Goal: Task Accomplishment & Management: Manage account settings

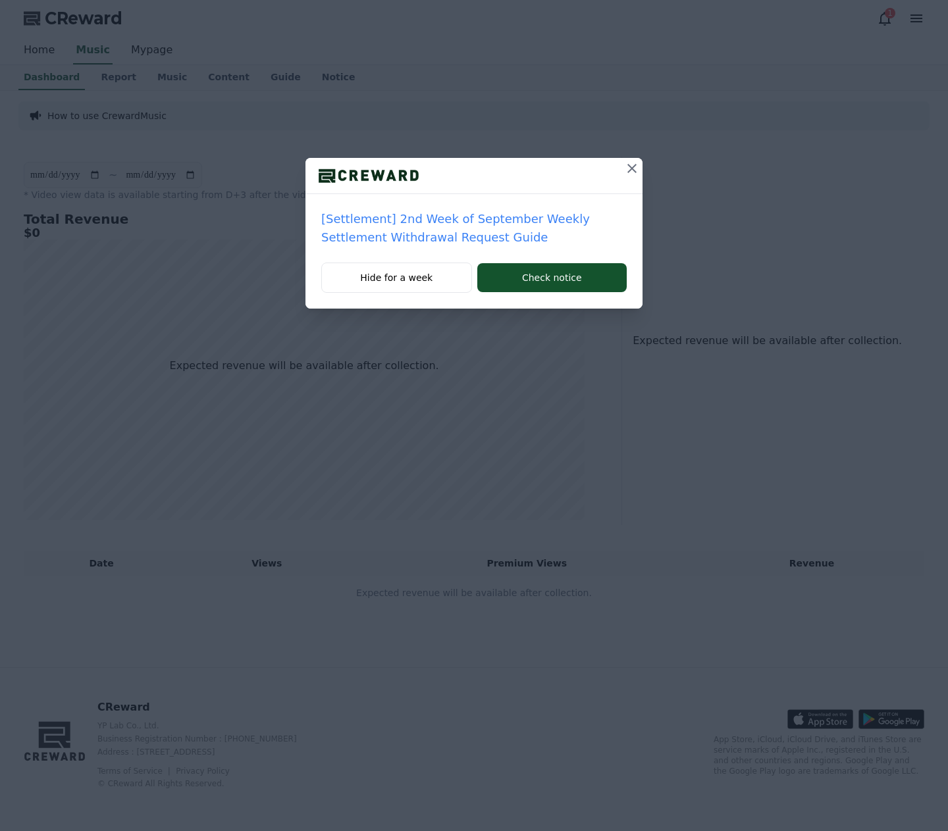
click at [632, 170] on icon at bounding box center [632, 169] width 16 height 16
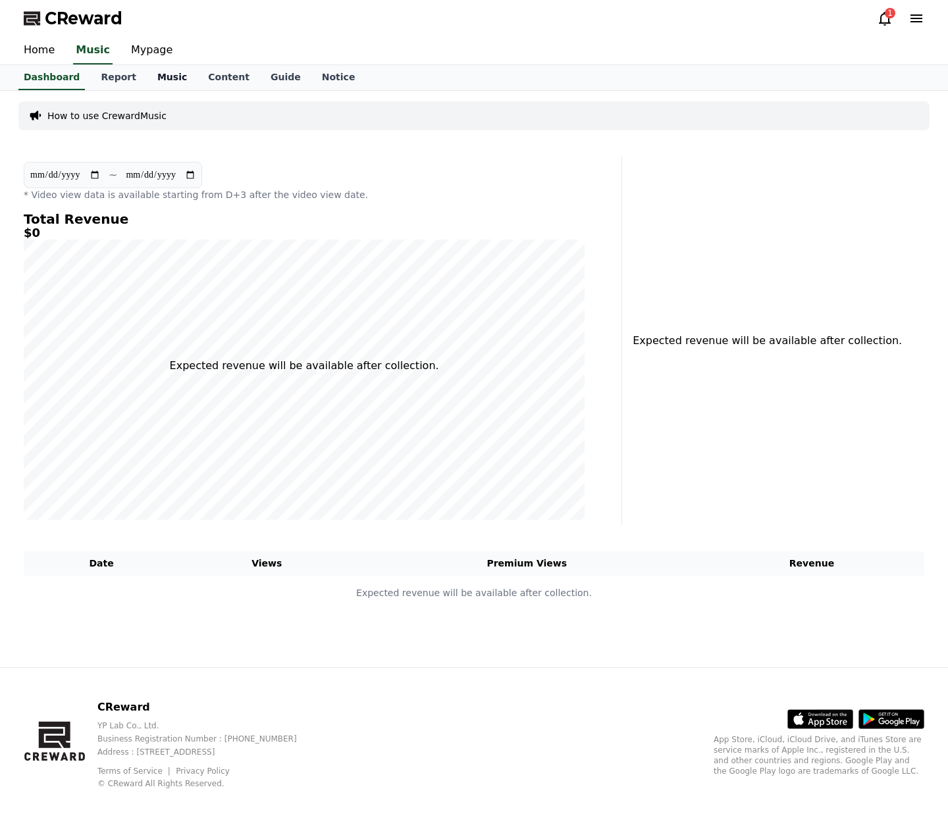
click at [155, 78] on link "Music" at bounding box center [172, 77] width 51 height 25
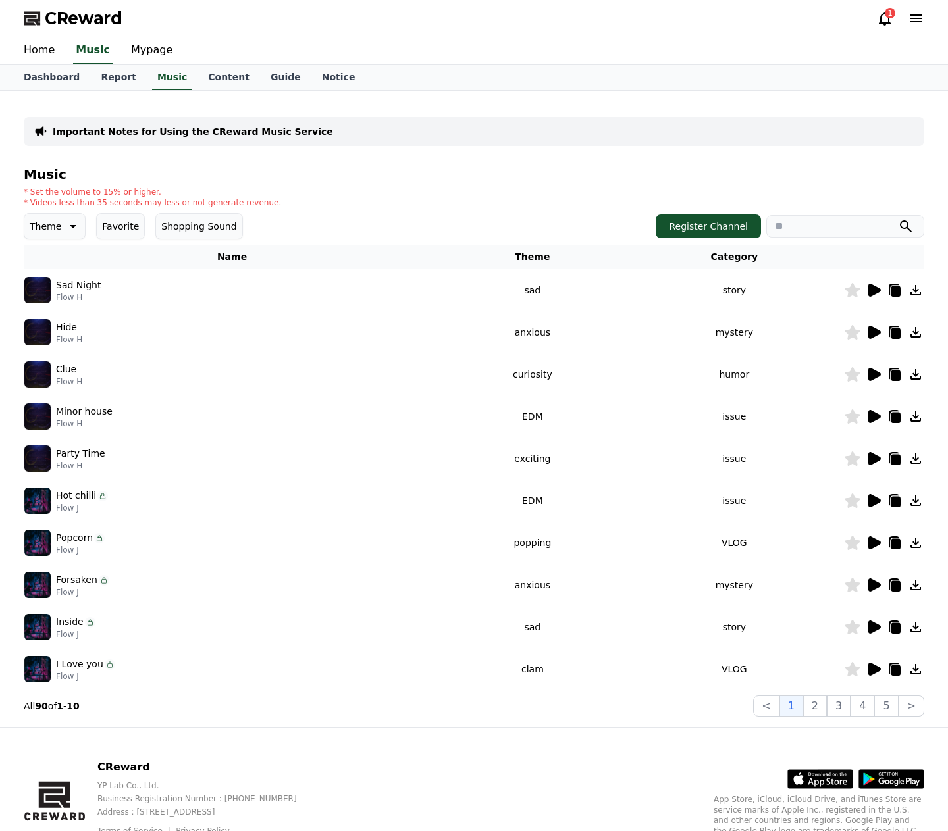
click at [59, 228] on button "Theme" at bounding box center [55, 226] width 62 height 26
click at [50, 331] on button "Exciting" at bounding box center [49, 335] width 47 height 29
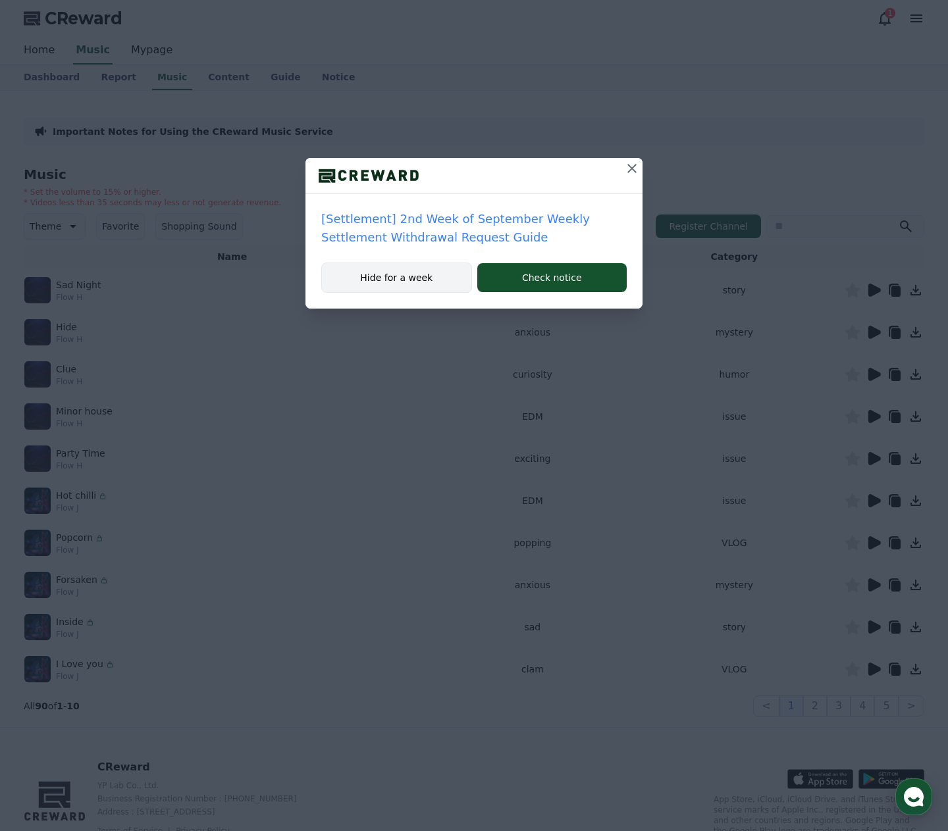
click at [436, 275] on button "Hide for a week" at bounding box center [396, 278] width 151 height 30
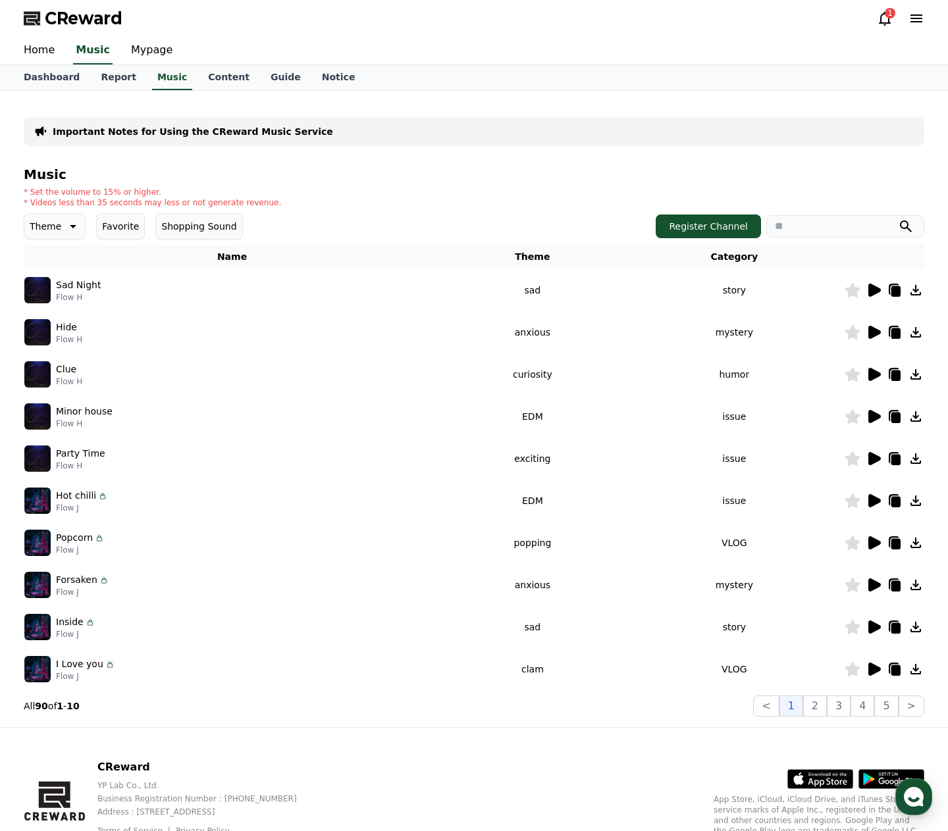
click at [65, 225] on icon at bounding box center [72, 227] width 16 height 16
click at [56, 371] on button "Comic" at bounding box center [45, 369] width 39 height 29
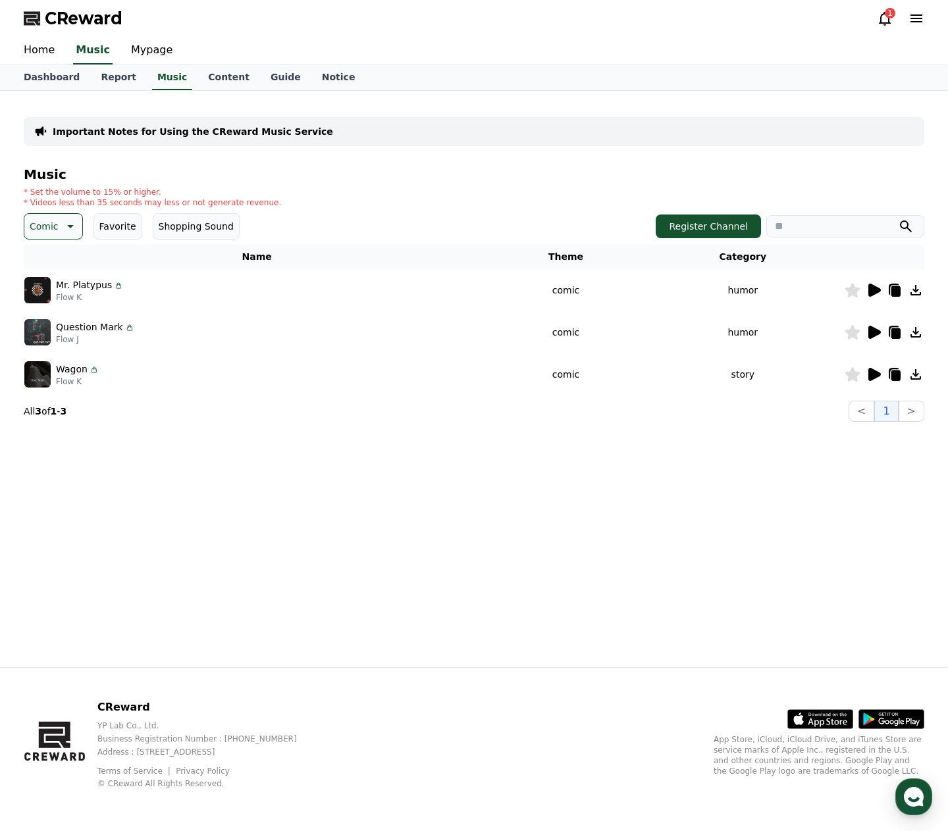
click at [873, 290] on icon at bounding box center [874, 290] width 13 height 13
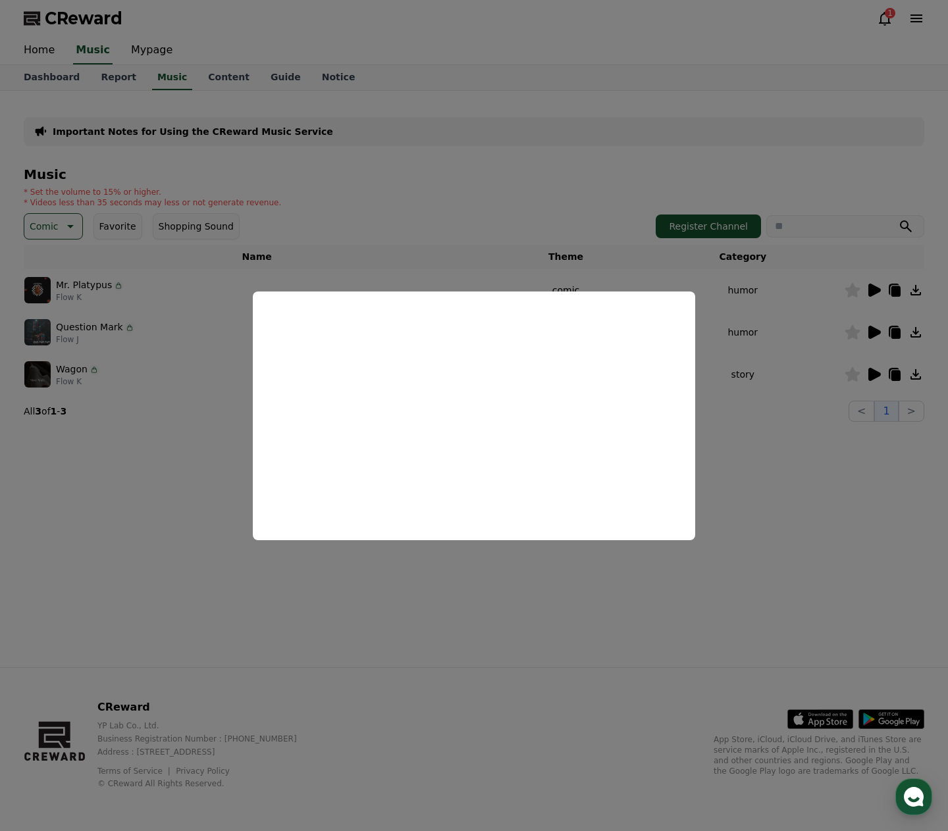
drag, startPoint x: 760, startPoint y: 456, endPoint x: 777, endPoint y: 425, distance: 35.4
click at [760, 457] on button "close modal" at bounding box center [474, 415] width 948 height 831
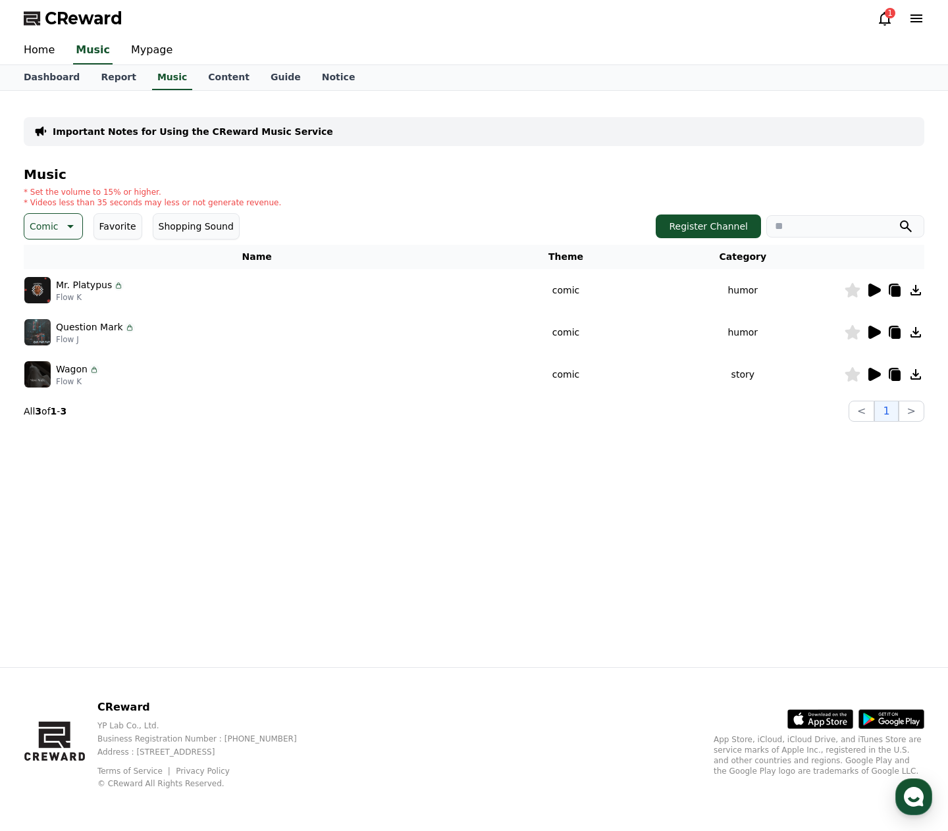
click at [854, 292] on icon at bounding box center [852, 290] width 15 height 14
click at [66, 228] on icon at bounding box center [69, 227] width 16 height 16
click at [39, 285] on button "Exciting" at bounding box center [49, 285] width 47 height 29
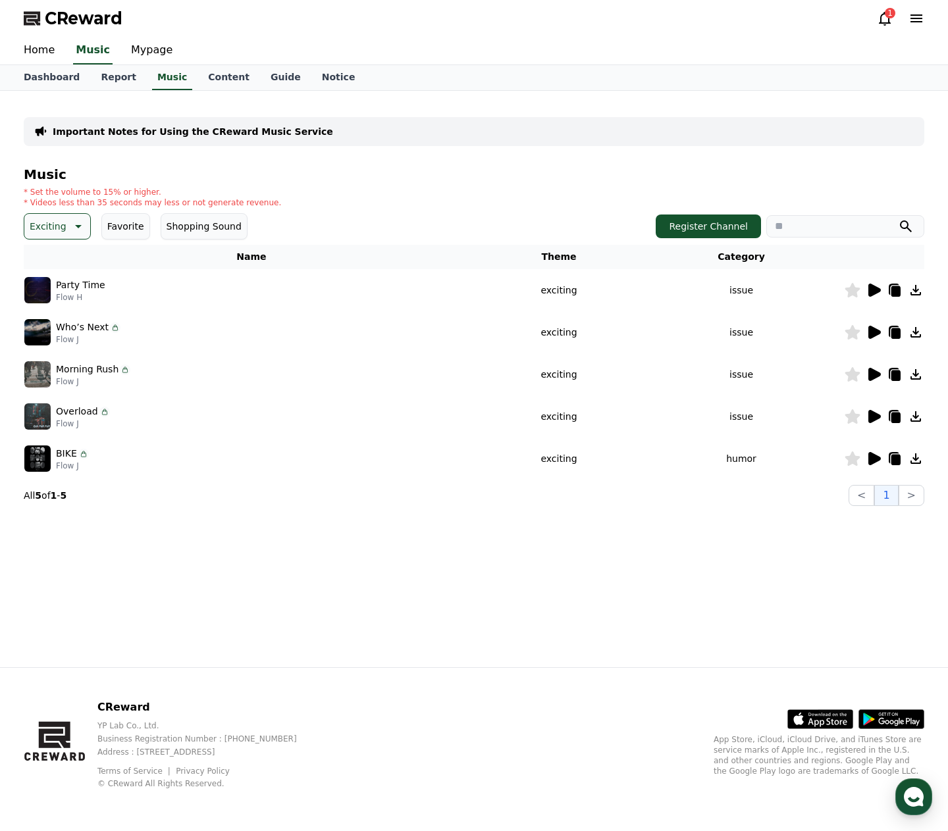
click at [871, 290] on icon at bounding box center [874, 290] width 13 height 13
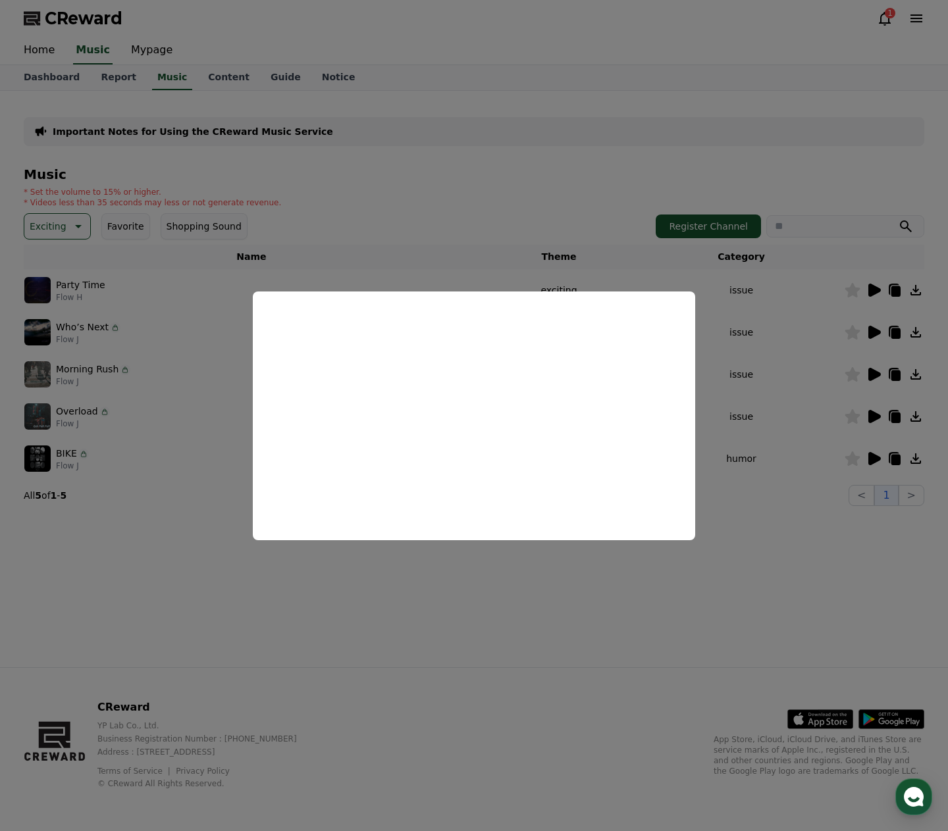
click at [872, 332] on button "close modal" at bounding box center [474, 415] width 948 height 831
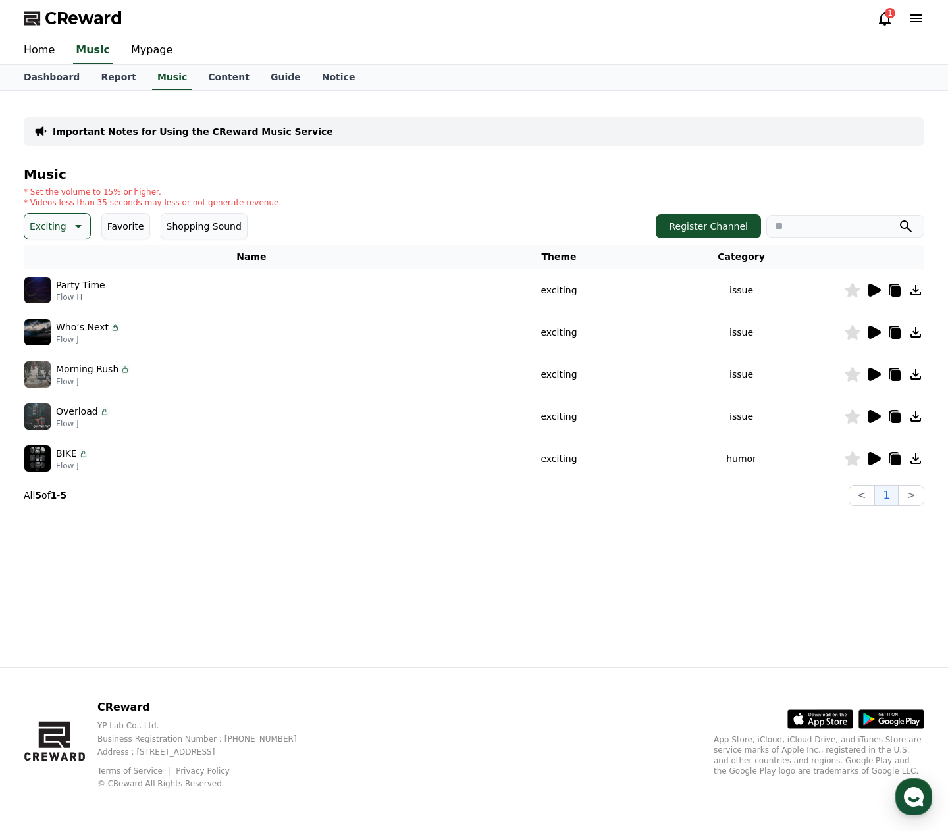
click at [874, 336] on icon at bounding box center [874, 332] width 13 height 13
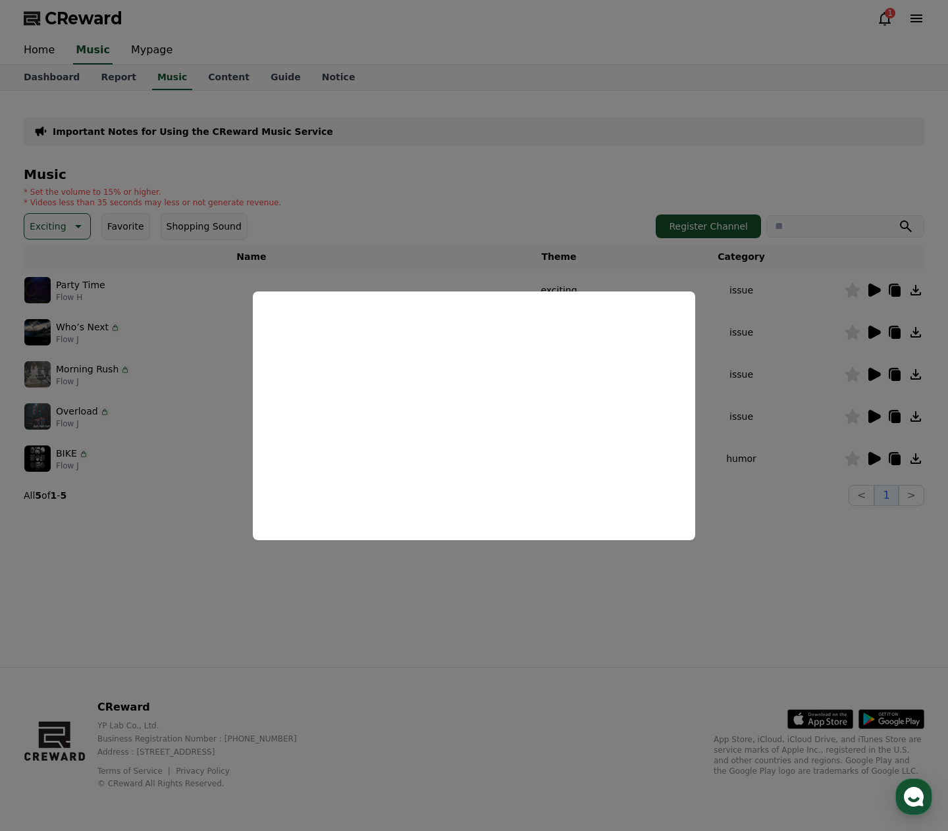
click at [867, 456] on button "close modal" at bounding box center [474, 415] width 948 height 831
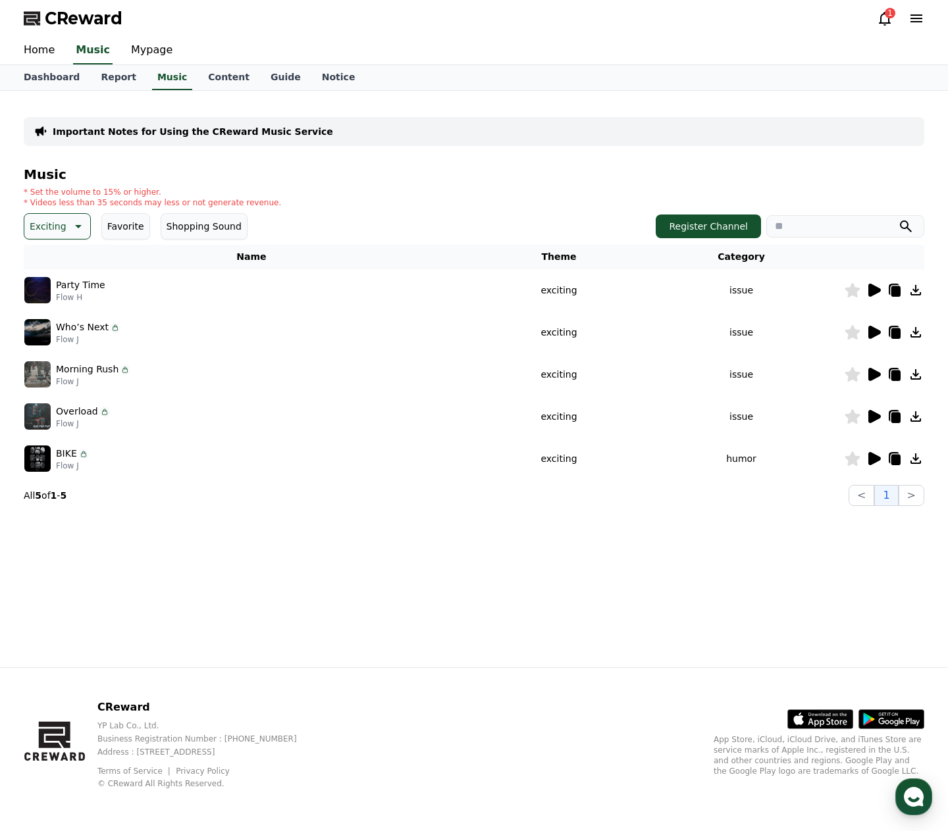
click at [872, 457] on icon at bounding box center [874, 458] width 13 height 13
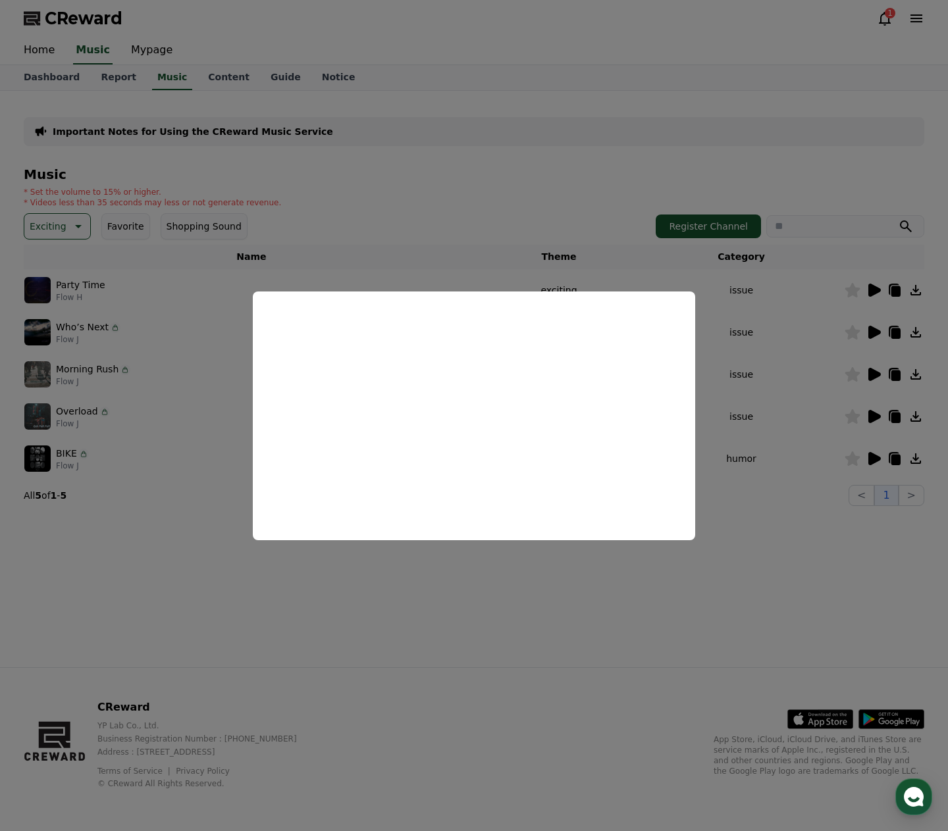
click at [913, 494] on button "close modal" at bounding box center [474, 415] width 948 height 831
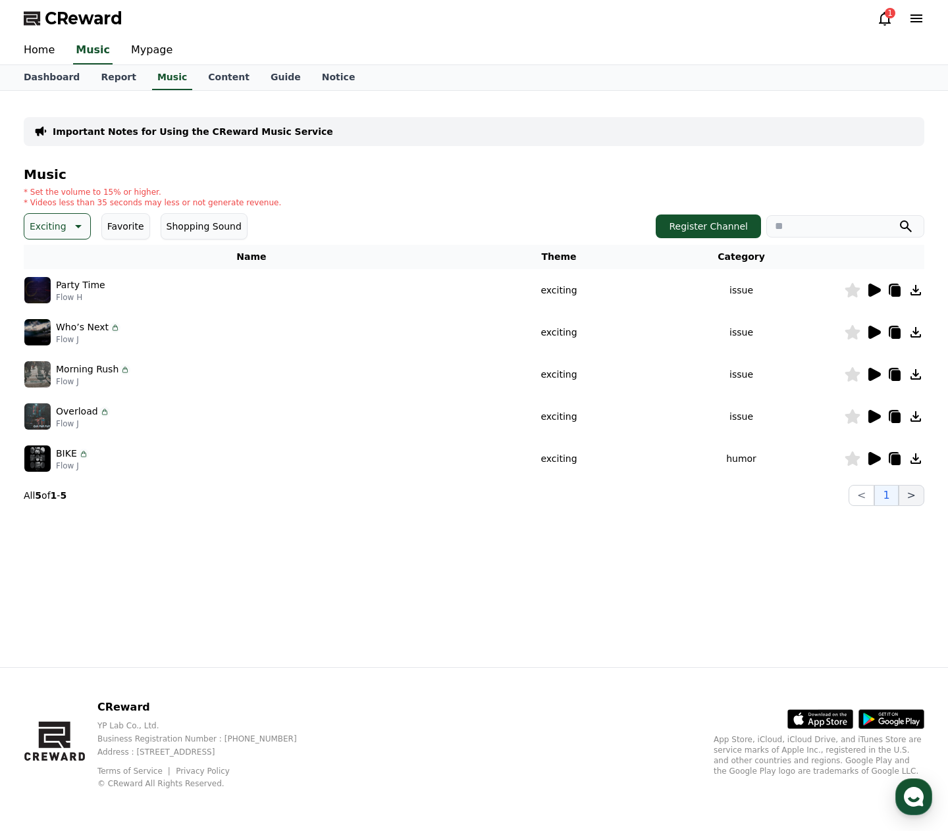
click at [915, 496] on button ">" at bounding box center [911, 495] width 26 height 21
click at [872, 16] on div "CReward 1" at bounding box center [473, 18] width 921 height 37
click at [882, 21] on icon at bounding box center [885, 19] width 16 height 16
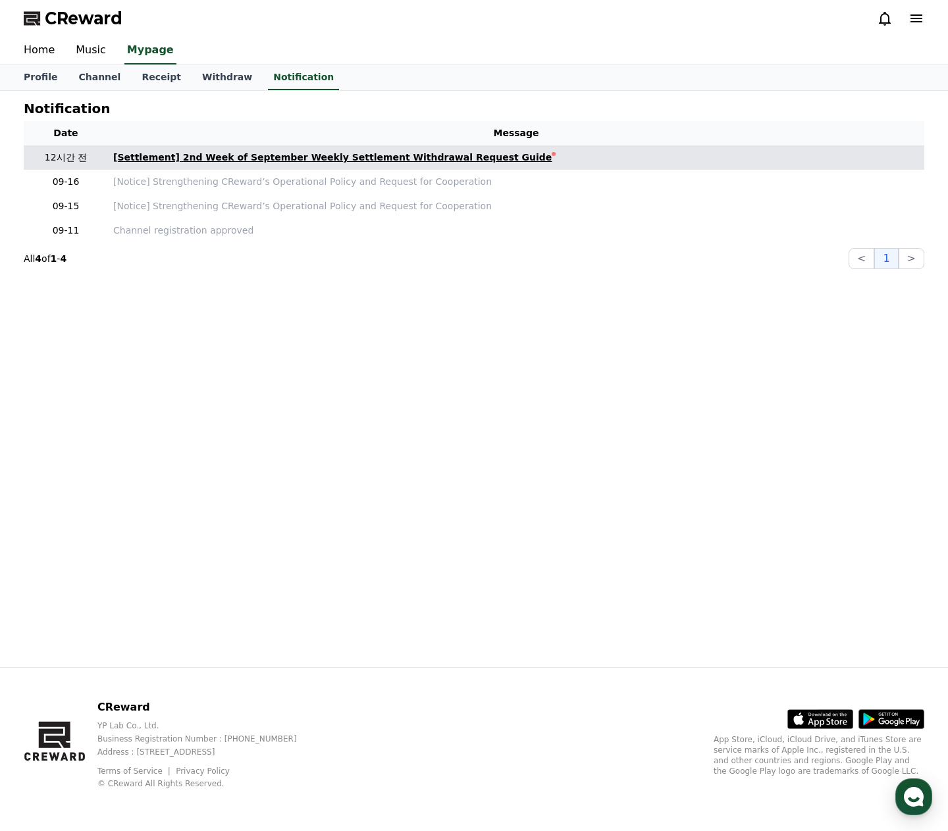
click at [284, 159] on div "[Settlement] 2nd Week of September Weekly Settlement Withdrawal Request Guide" at bounding box center [332, 158] width 438 height 14
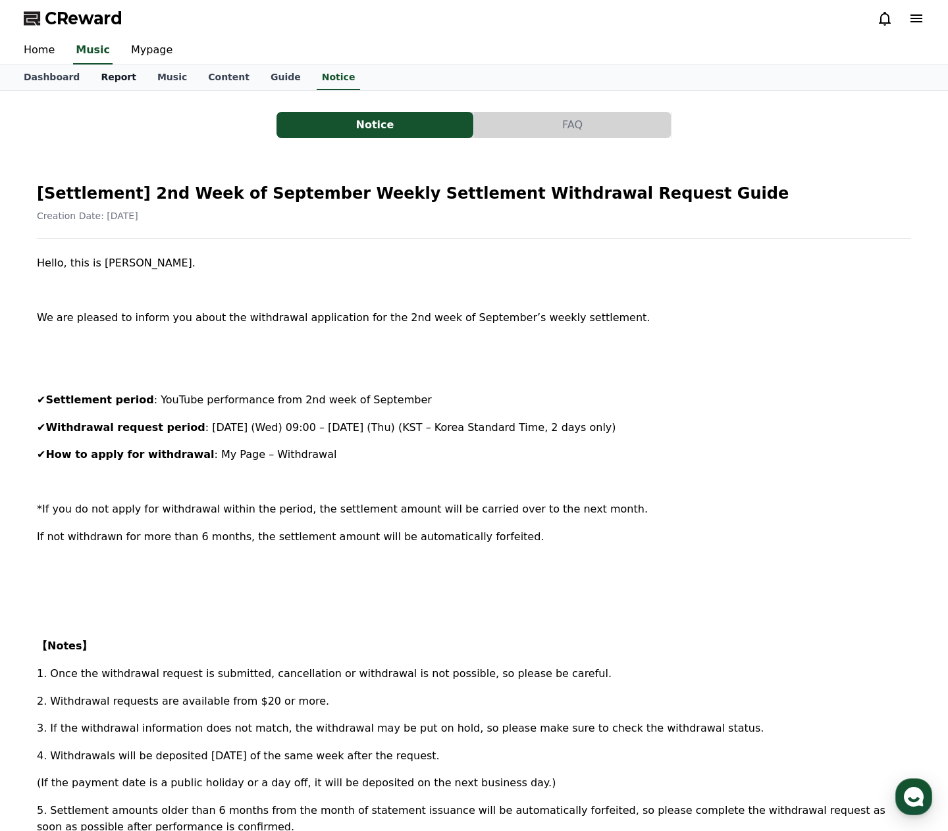
click at [127, 79] on link "Report" at bounding box center [118, 77] width 57 height 25
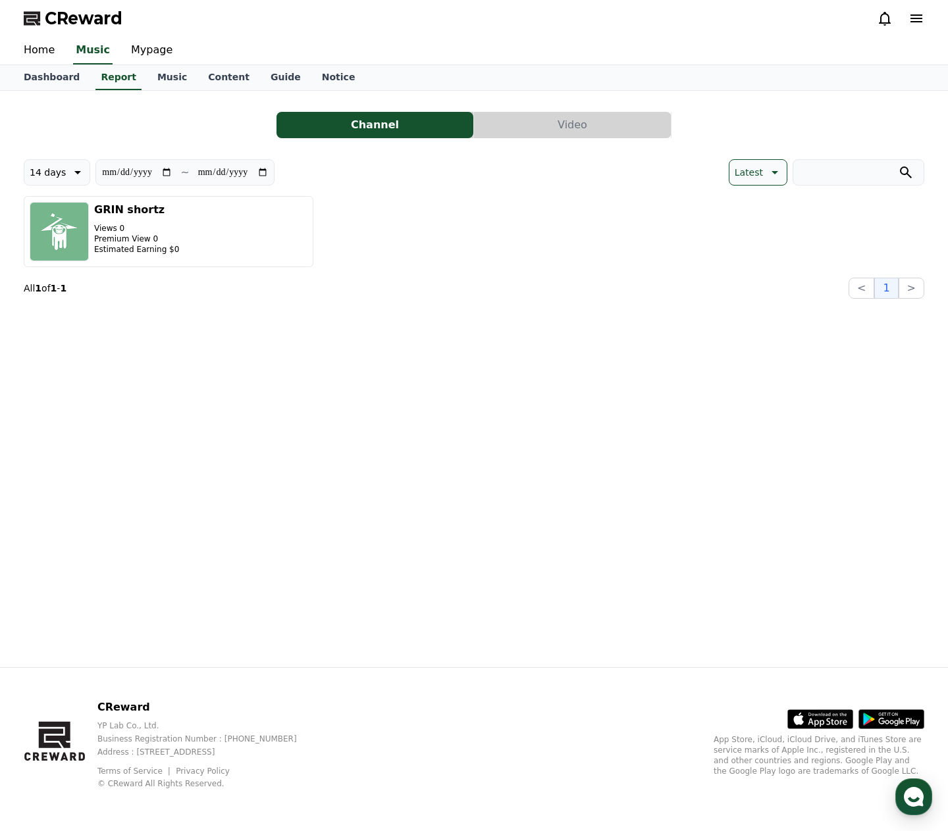
drag, startPoint x: 392, startPoint y: 312, endPoint x: 314, endPoint y: 186, distance: 148.3
click at [392, 312] on div "**********" at bounding box center [473, 379] width 921 height 577
